Goal: Information Seeking & Learning: Learn about a topic

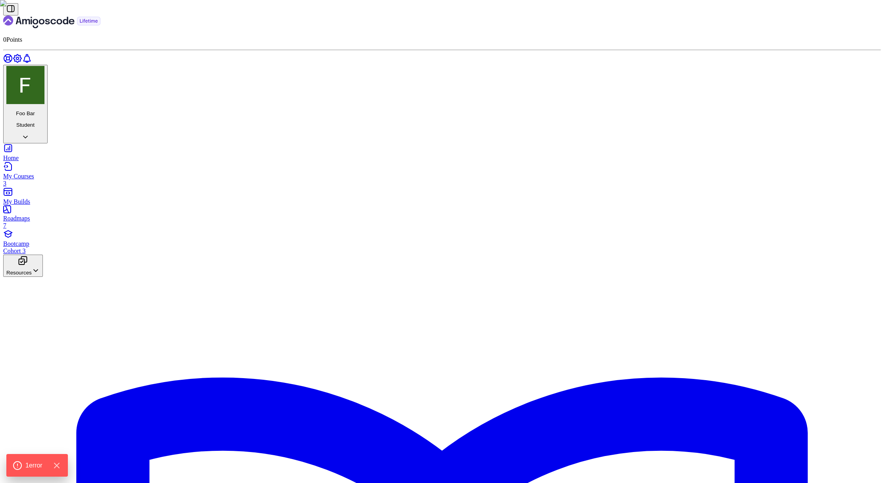
drag, startPoint x: 530, startPoint y: 156, endPoint x: 387, endPoint y: 102, distance: 153.2
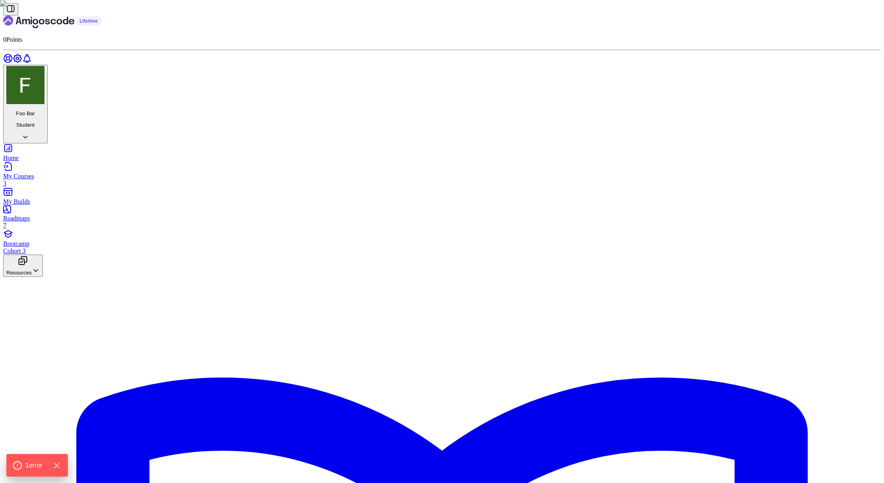
scroll to position [731, 0]
